Goal: Browse casually: Explore the website without a specific task or goal

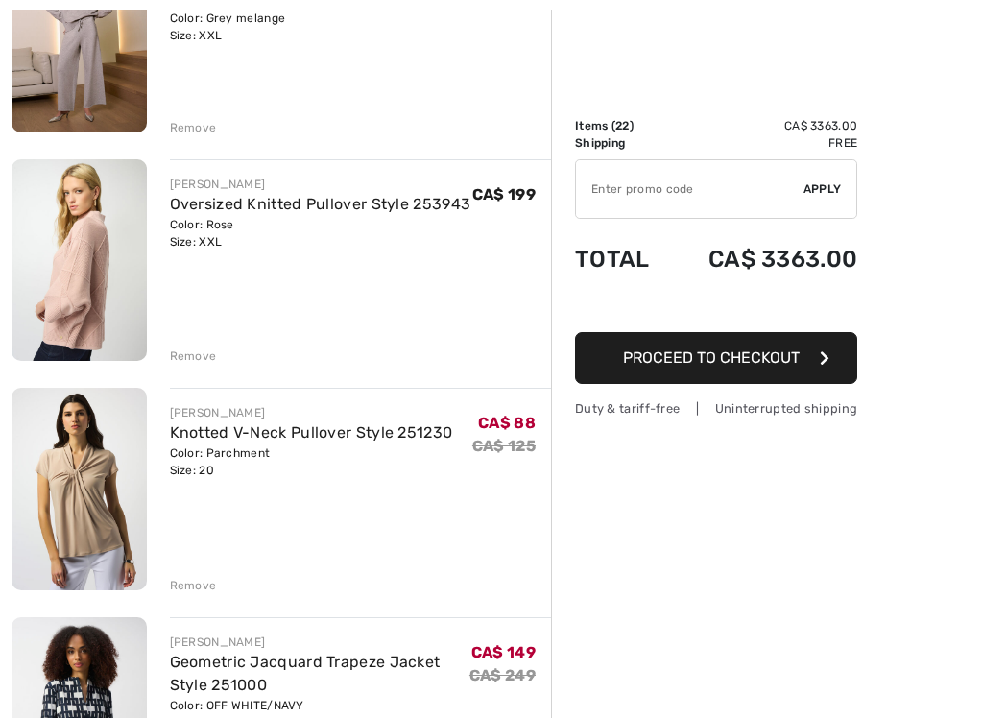
scroll to position [322, 0]
click at [63, 522] on img at bounding box center [79, 489] width 135 height 202
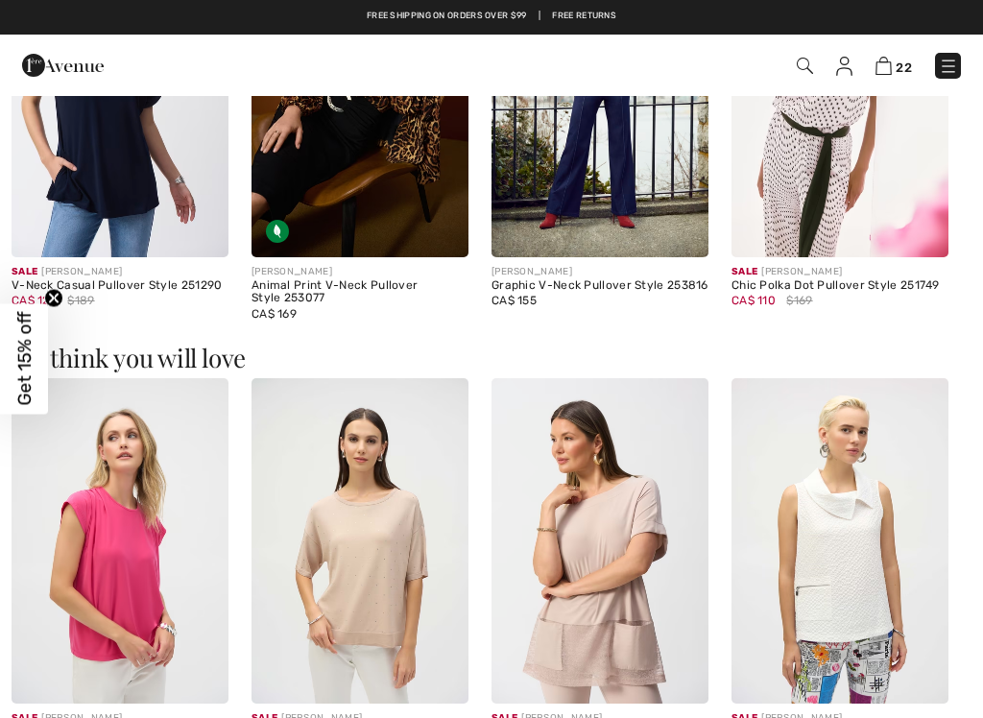
scroll to position [1006, 0]
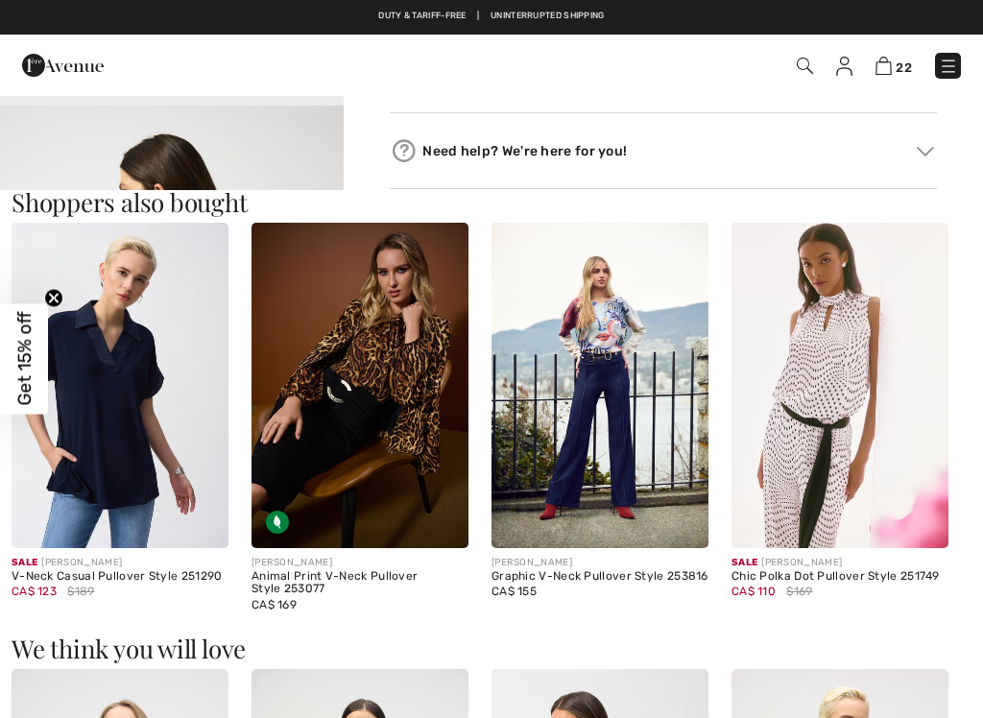
click at [107, 462] on img at bounding box center [120, 385] width 217 height 325
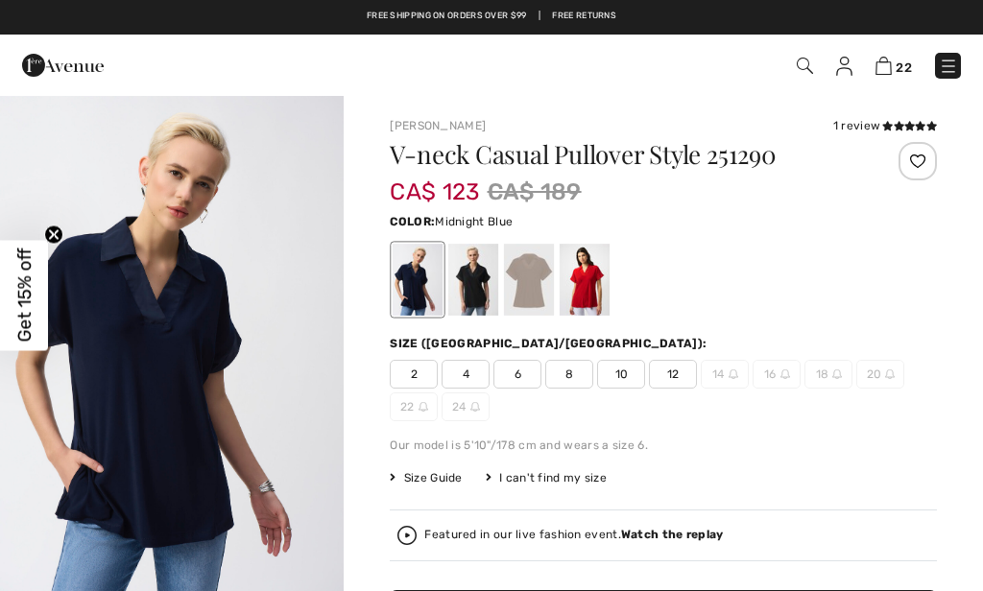
click at [488, 302] on div at bounding box center [473, 280] width 50 height 72
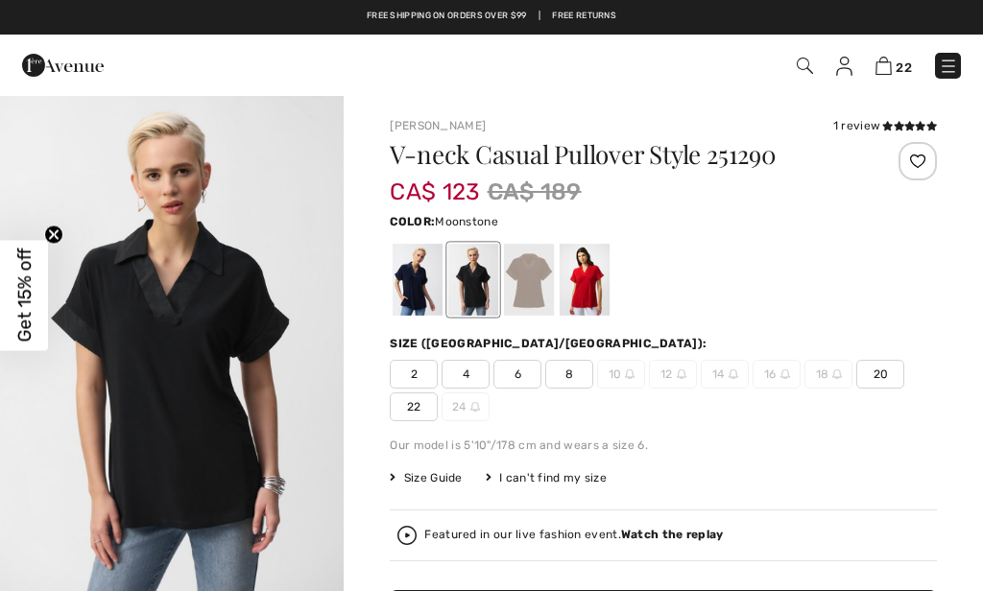
click at [533, 291] on div at bounding box center [529, 280] width 50 height 72
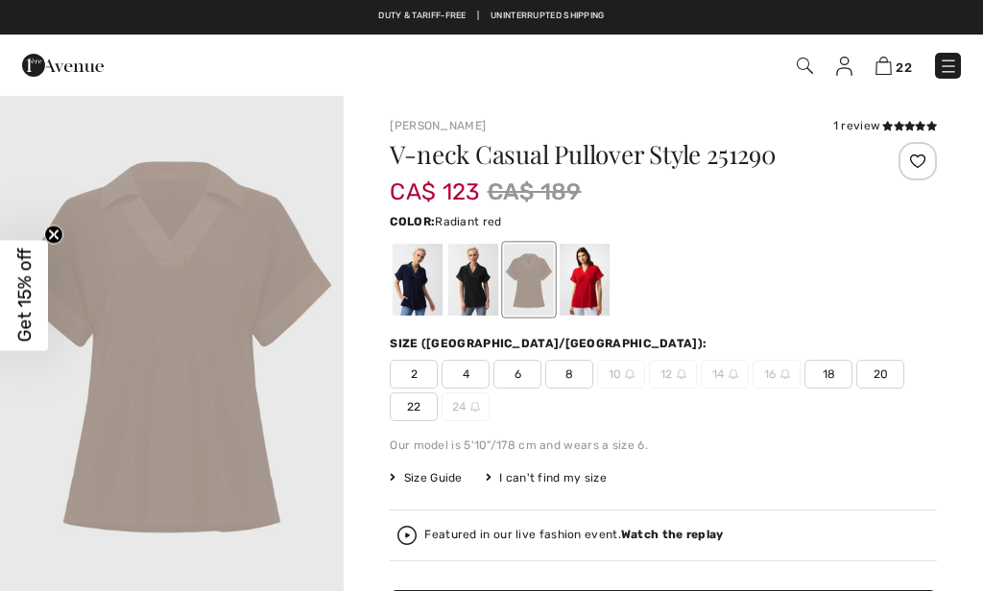
click at [590, 288] on div at bounding box center [585, 280] width 50 height 72
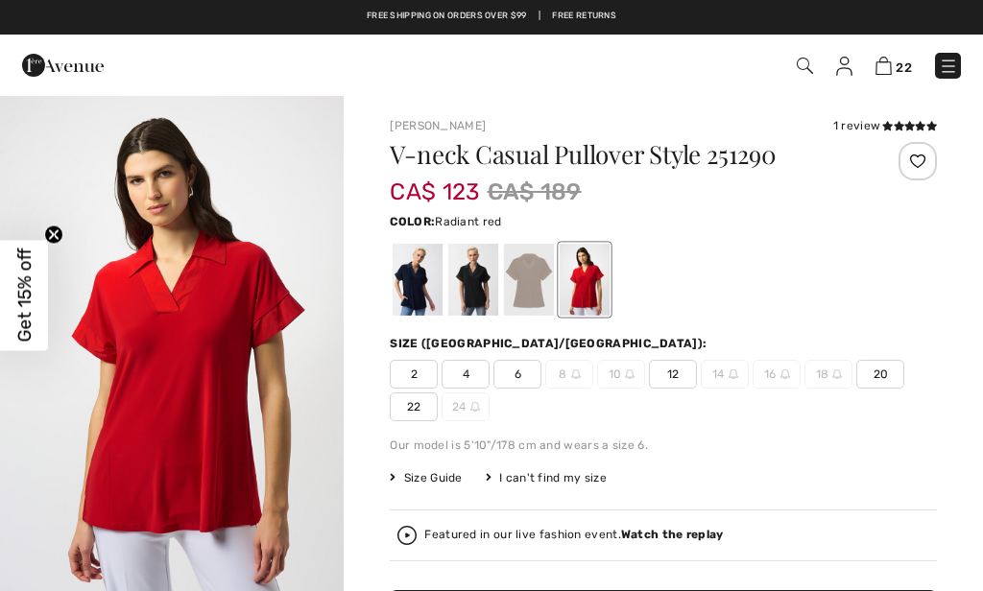
click at [228, 444] on img "1 / 4" at bounding box center [172, 352] width 344 height 516
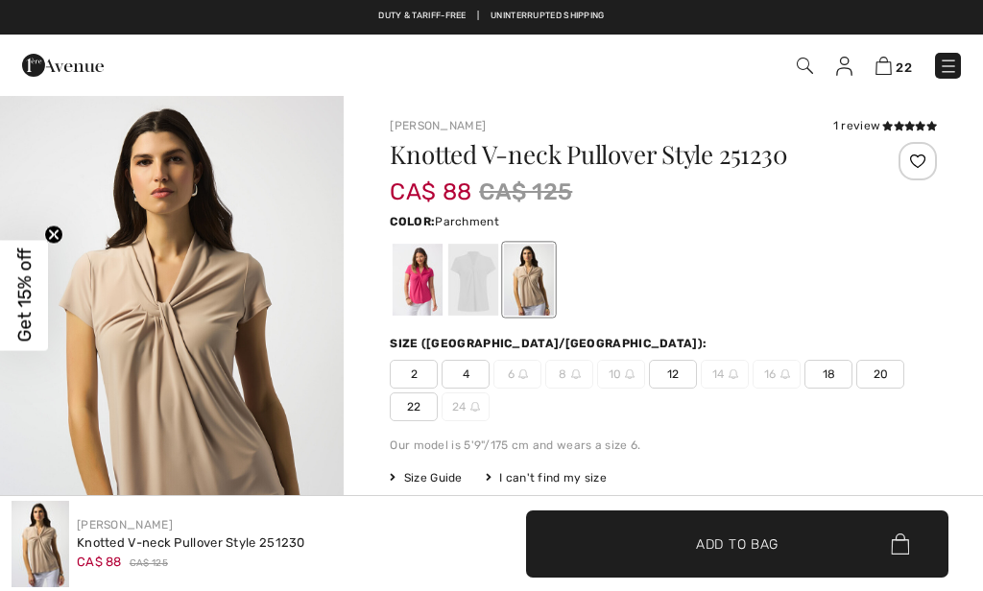
scroll to position [753, 0]
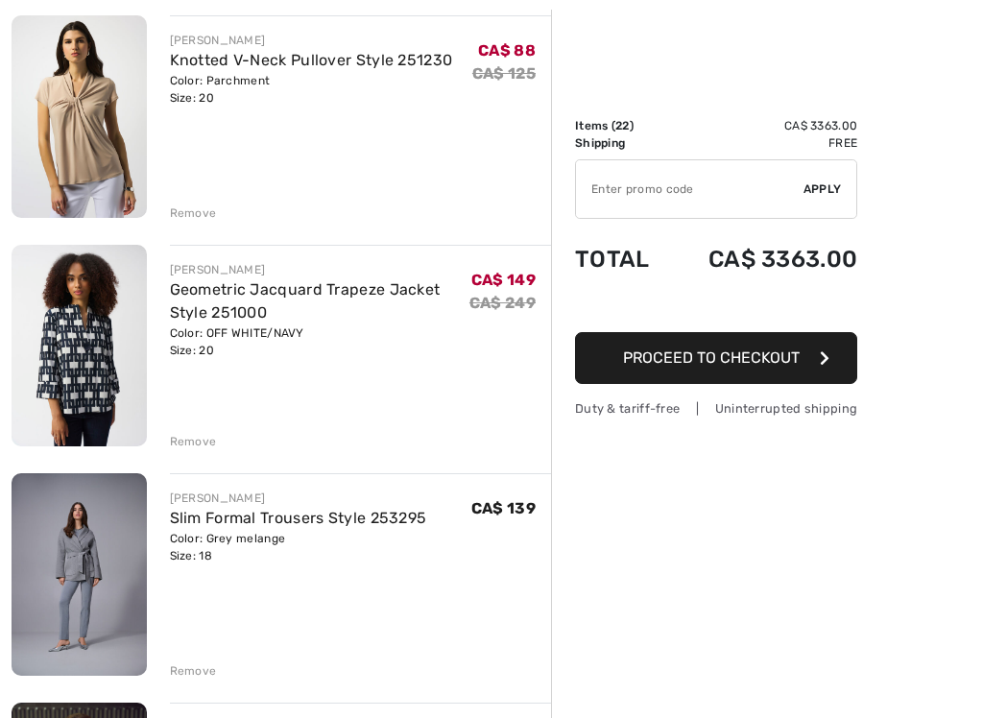
scroll to position [695, 0]
click at [90, 401] on img at bounding box center [79, 345] width 135 height 202
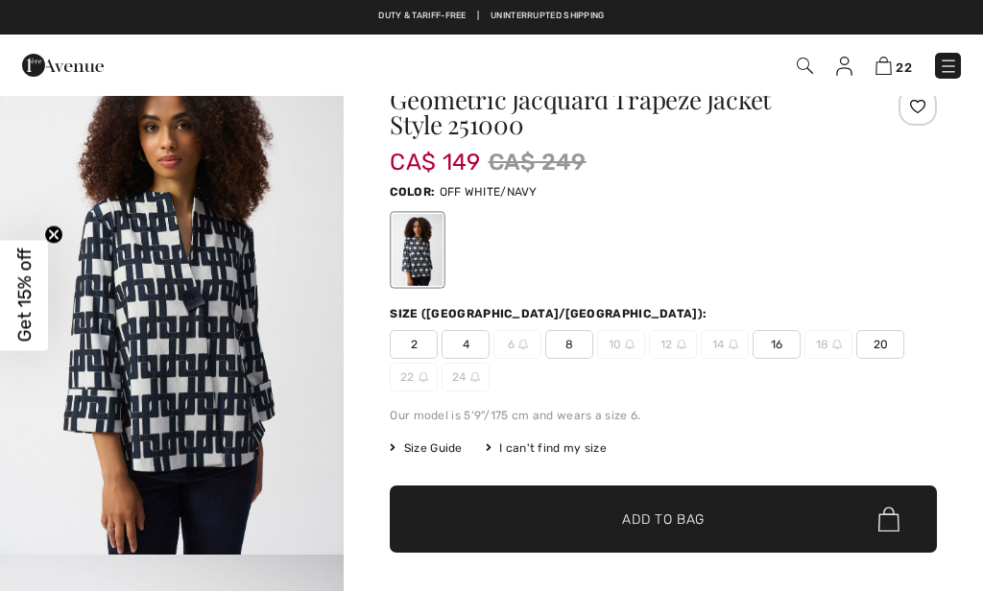
scroll to position [26, 0]
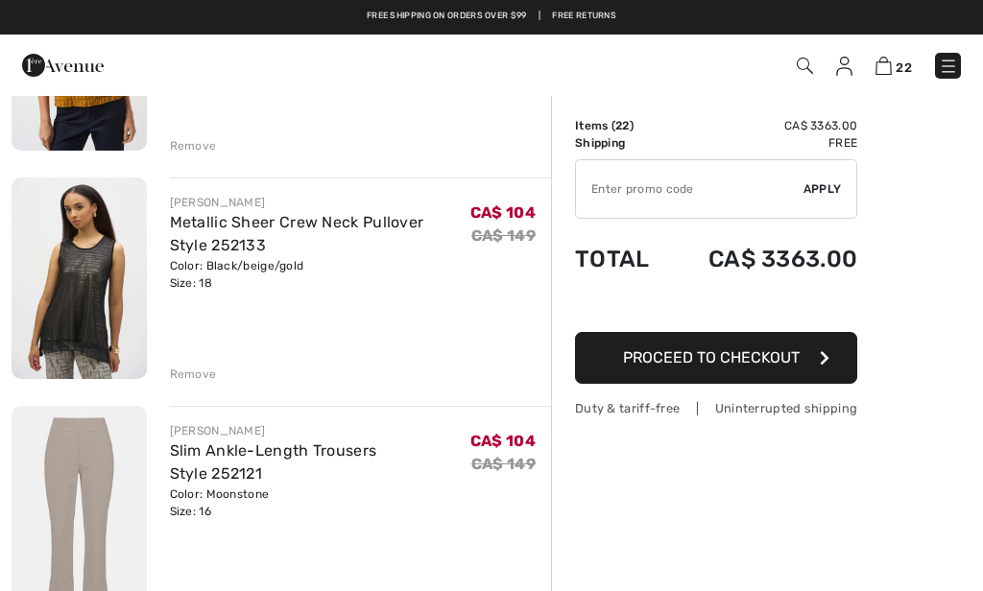
scroll to position [3968, 0]
click at [62, 483] on img at bounding box center [79, 508] width 135 height 203
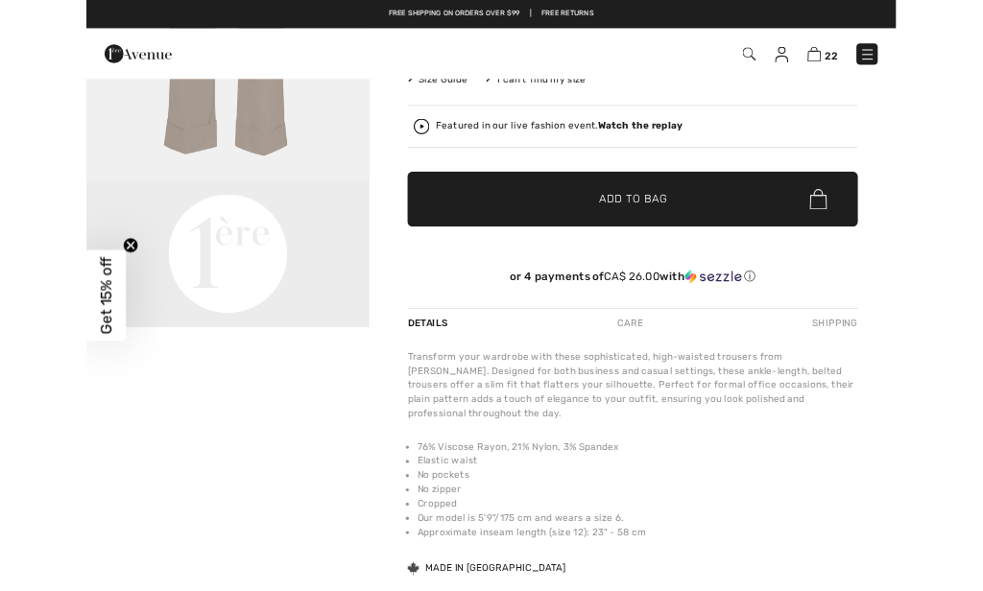
scroll to position [-1, 0]
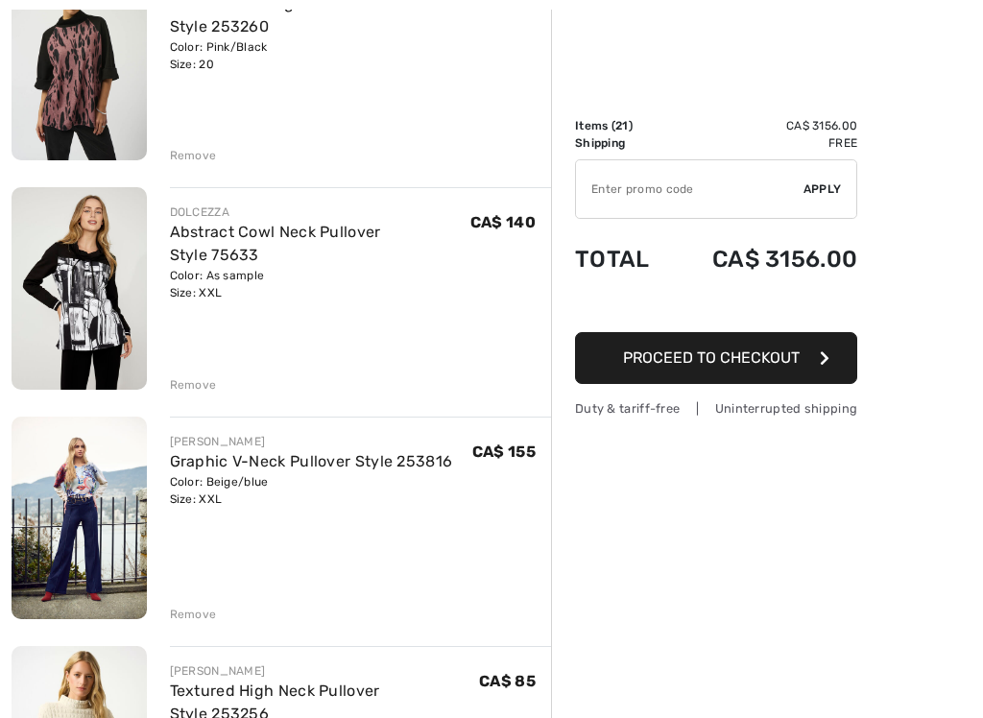
scroll to position [3043, 0]
click at [81, 305] on img at bounding box center [79, 287] width 135 height 203
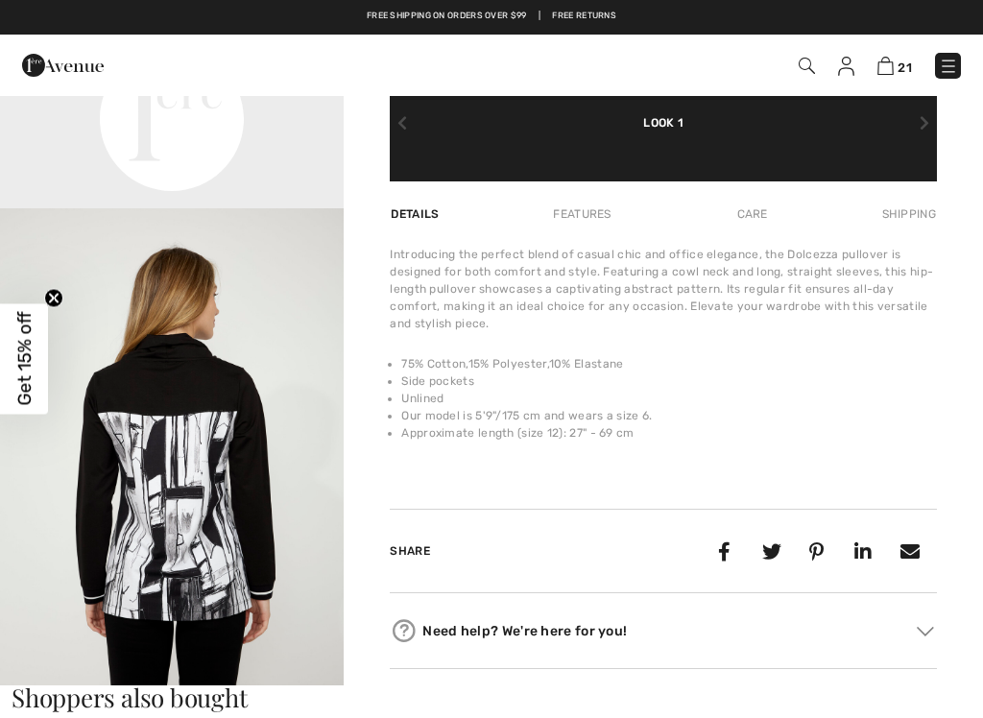
scroll to position [1039, 0]
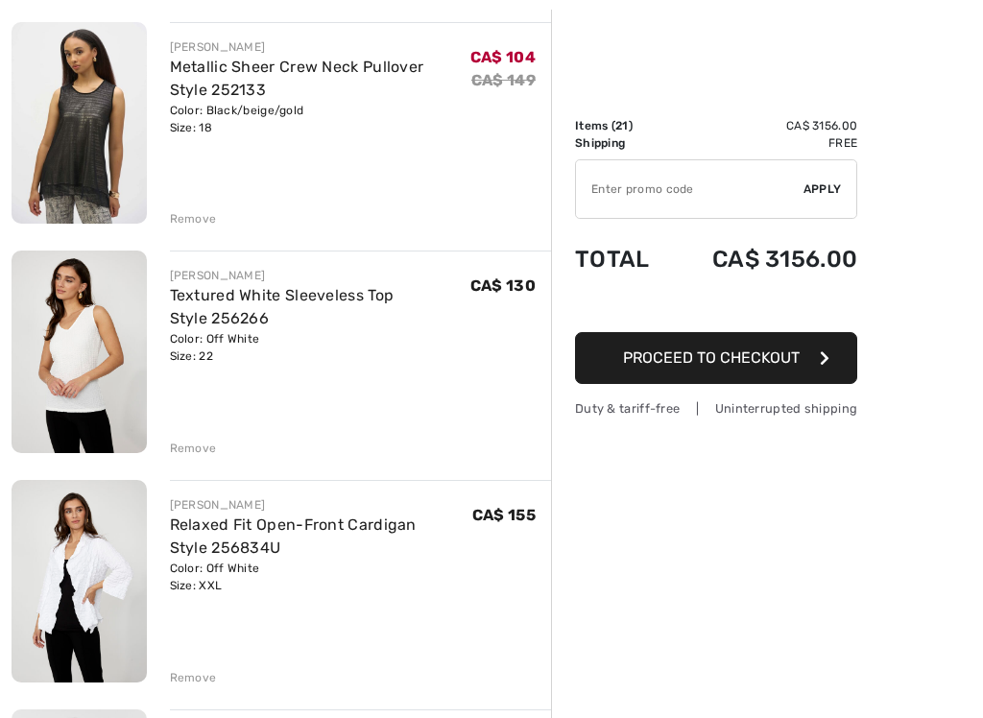
scroll to position [4125, 0]
